Goal: Task Accomplishment & Management: Manage account settings

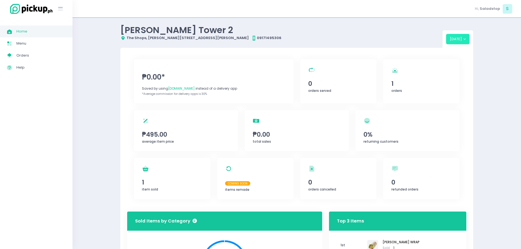
click at [463, 39] on button "[DATE]" at bounding box center [458, 39] width 24 height 10
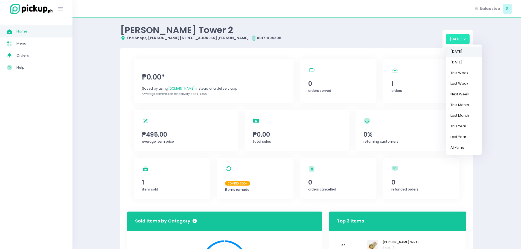
click at [458, 51] on link "[DATE]" at bounding box center [464, 51] width 36 height 11
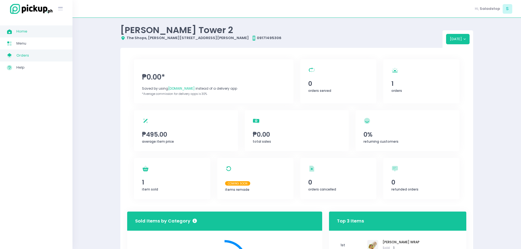
drag, startPoint x: 23, startPoint y: 46, endPoint x: 20, endPoint y: 52, distance: 6.4
click at [23, 46] on span "Menu" at bounding box center [40, 43] width 49 height 7
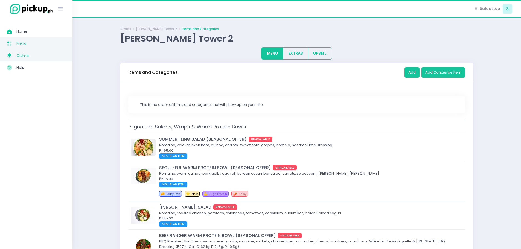
click at [19, 56] on span "Orders" at bounding box center [40, 55] width 49 height 7
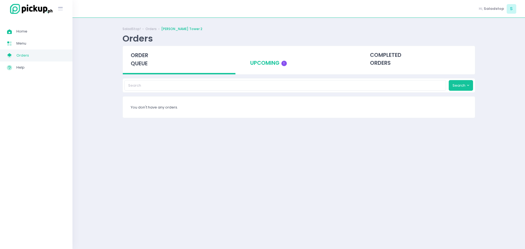
click at [278, 60] on div "upcoming 1" at bounding box center [298, 59] width 113 height 27
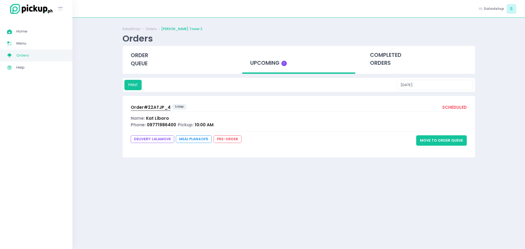
click at [164, 128] on div "Order# 22ATJP_4 1 item scheduled Name: [PERSON_NAME] Phone: 09771986400 Pickup:…" at bounding box center [299, 126] width 352 height 61
click at [179, 121] on div "Name: [PERSON_NAME]" at bounding box center [299, 118] width 336 height 6
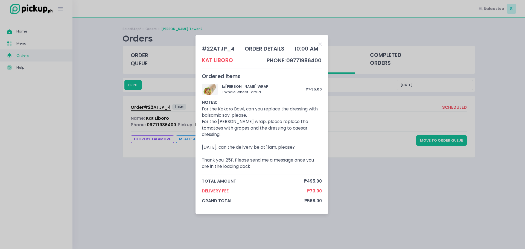
click at [369, 148] on div "# 22ATJP_4 order details 10:00 AM Kat Liboro phone: 09771986400 Ordered Items 1…" at bounding box center [262, 124] width 525 height 249
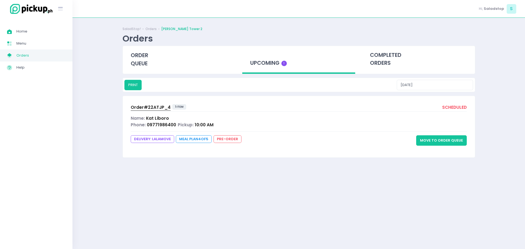
click at [445, 138] on button "Move to Order Queue" at bounding box center [441, 140] width 51 height 10
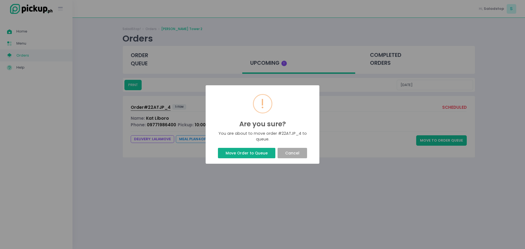
click at [245, 155] on button "Move Order to Queue" at bounding box center [246, 153] width 57 height 10
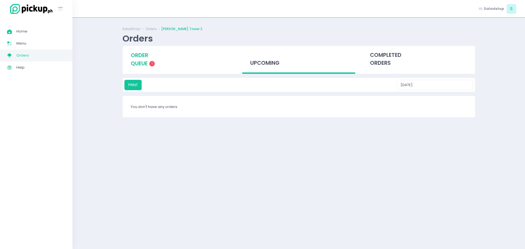
click at [140, 62] on span "order queue" at bounding box center [139, 60] width 17 height 16
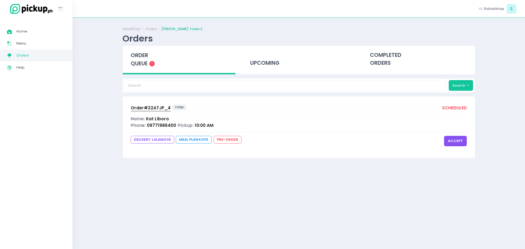
click at [179, 122] on div "Pickup: 10:00 AM" at bounding box center [196, 125] width 36 height 6
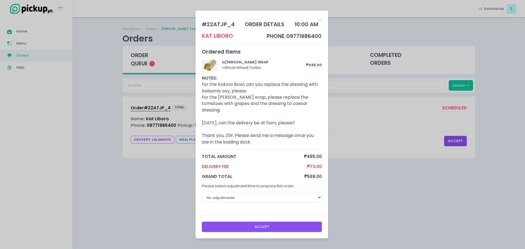
click at [227, 224] on button "Accept" at bounding box center [262, 227] width 120 height 10
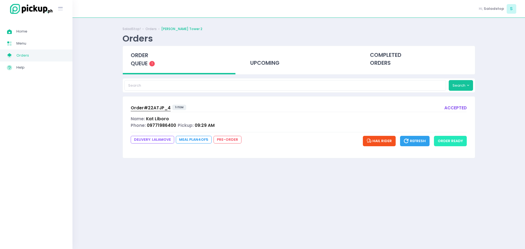
click at [455, 142] on button "order ready" at bounding box center [450, 141] width 33 height 10
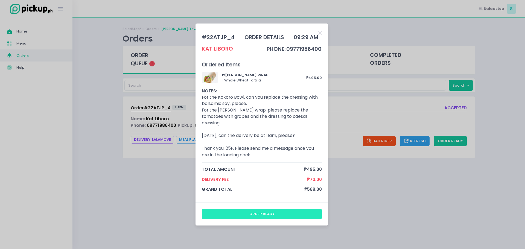
click at [285, 216] on button "order ready" at bounding box center [262, 214] width 120 height 10
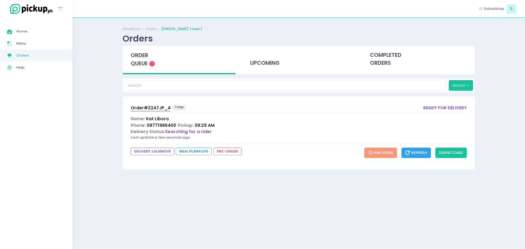
click at [415, 152] on span "Refresh" at bounding box center [416, 152] width 22 height 5
click at [448, 153] on button "dispatched" at bounding box center [450, 153] width 31 height 10
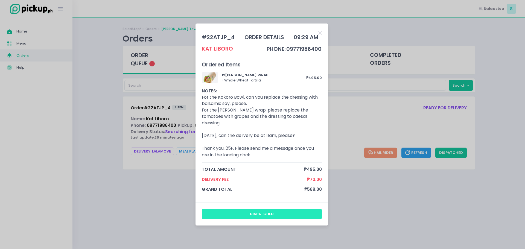
click at [268, 212] on button "dispatched" at bounding box center [262, 214] width 120 height 10
